Goal: Check status: Check status

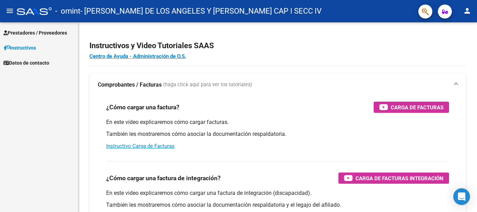
click at [52, 35] on span "Prestadores / Proveedores" at bounding box center [35, 33] width 64 height 8
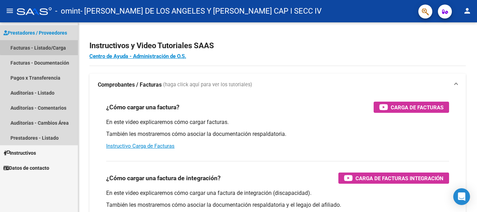
click at [53, 46] on link "Facturas - Listado/Carga" at bounding box center [39, 47] width 78 height 15
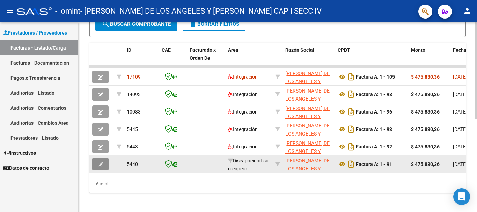
click at [103, 163] on button "button" at bounding box center [100, 164] width 16 height 13
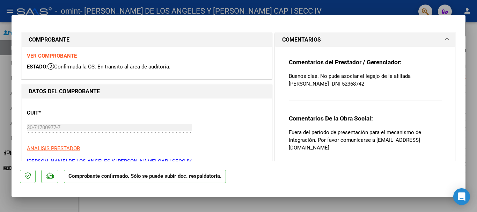
click at [471, 115] on div at bounding box center [238, 106] width 477 height 212
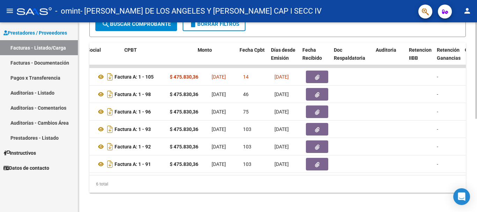
scroll to position [0, 209]
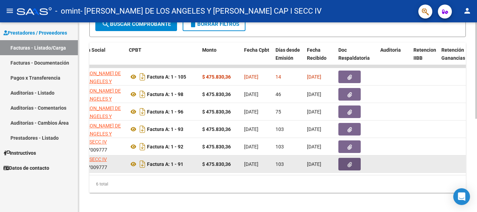
click at [349, 163] on icon "button" at bounding box center [349, 164] width 5 height 5
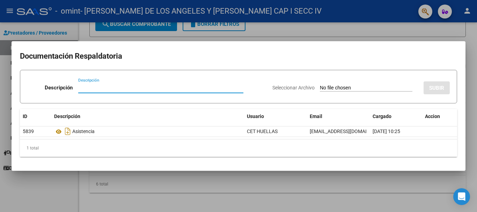
click at [470, 105] on div at bounding box center [238, 106] width 477 height 212
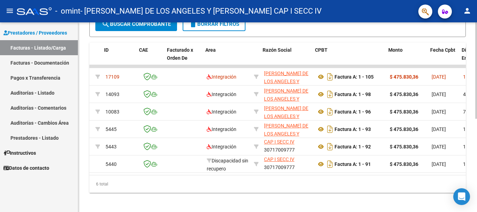
scroll to position [0, 23]
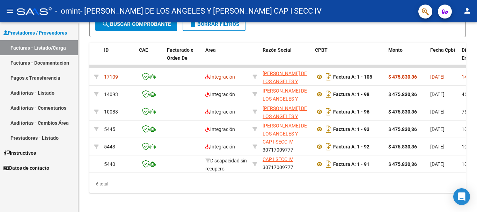
click at [25, 75] on link "Pagos x Transferencia" at bounding box center [39, 77] width 78 height 15
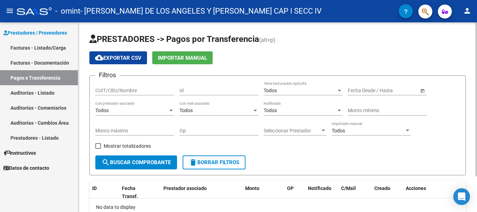
click at [134, 90] on input "CUIT/CBU/Nombre" at bounding box center [134, 91] width 79 height 6
type input "30717009777"
click at [151, 161] on span "search Buscar Comprobante" at bounding box center [136, 162] width 69 height 6
click at [338, 92] on div at bounding box center [339, 91] width 6 height 6
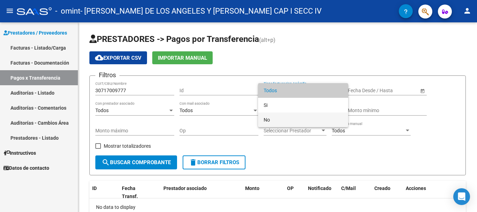
click at [268, 118] on span "No" at bounding box center [303, 119] width 79 height 15
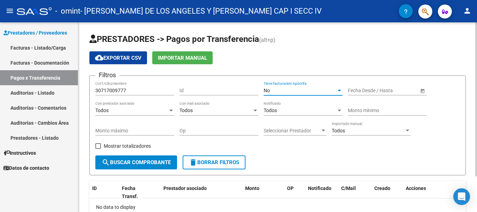
click at [424, 90] on span "Open calendar" at bounding box center [422, 90] width 17 height 17
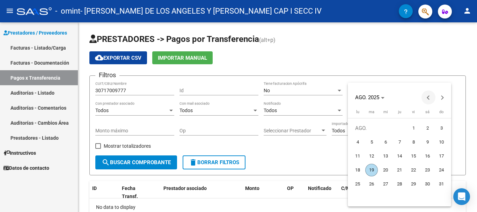
click at [426, 97] on span "Previous month" at bounding box center [428, 97] width 14 height 14
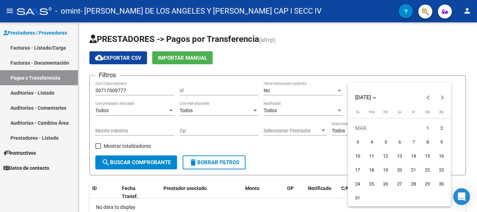
click at [426, 129] on span "1" at bounding box center [427, 128] width 13 height 13
type input "[DATE]"
click at [171, 111] on div at bounding box center [238, 106] width 477 height 212
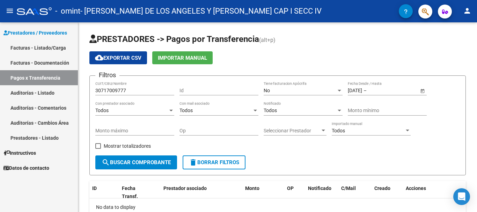
click at [171, 111] on div at bounding box center [171, 111] width 6 height 6
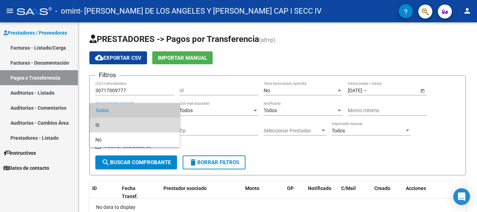
click at [120, 124] on span "Si" at bounding box center [134, 125] width 79 height 15
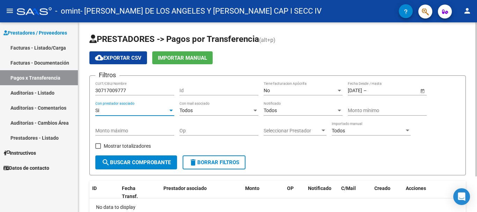
click at [151, 161] on span "search Buscar Comprobante" at bounding box center [136, 162] width 69 height 6
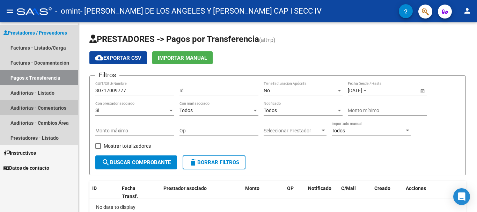
click at [54, 107] on link "Auditorías - Comentarios" at bounding box center [39, 107] width 78 height 15
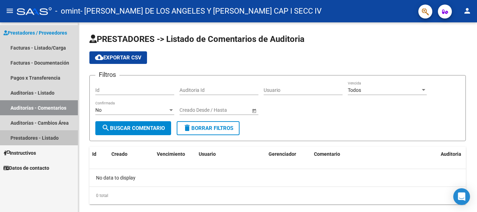
click at [37, 136] on link "Prestadores - Listado" at bounding box center [39, 137] width 78 height 15
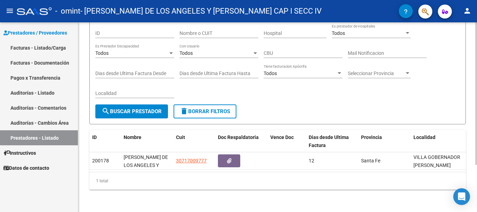
scroll to position [63, 0]
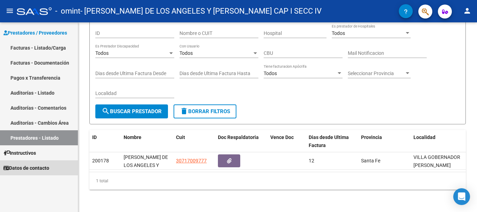
click at [39, 166] on span "Datos de contacto" at bounding box center [26, 168] width 46 height 8
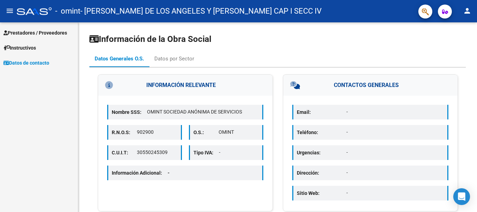
click at [50, 32] on span "Prestadores / Proveedores" at bounding box center [35, 33] width 64 height 8
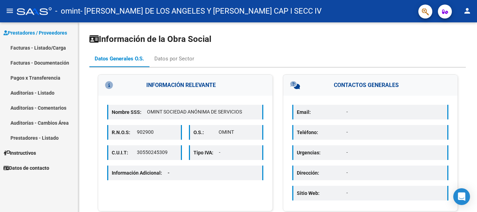
click at [50, 47] on link "Facturas - Listado/Carga" at bounding box center [39, 47] width 78 height 15
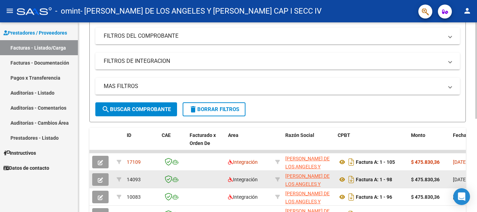
scroll to position [79, 0]
